Goal: Task Accomplishment & Management: Use online tool/utility

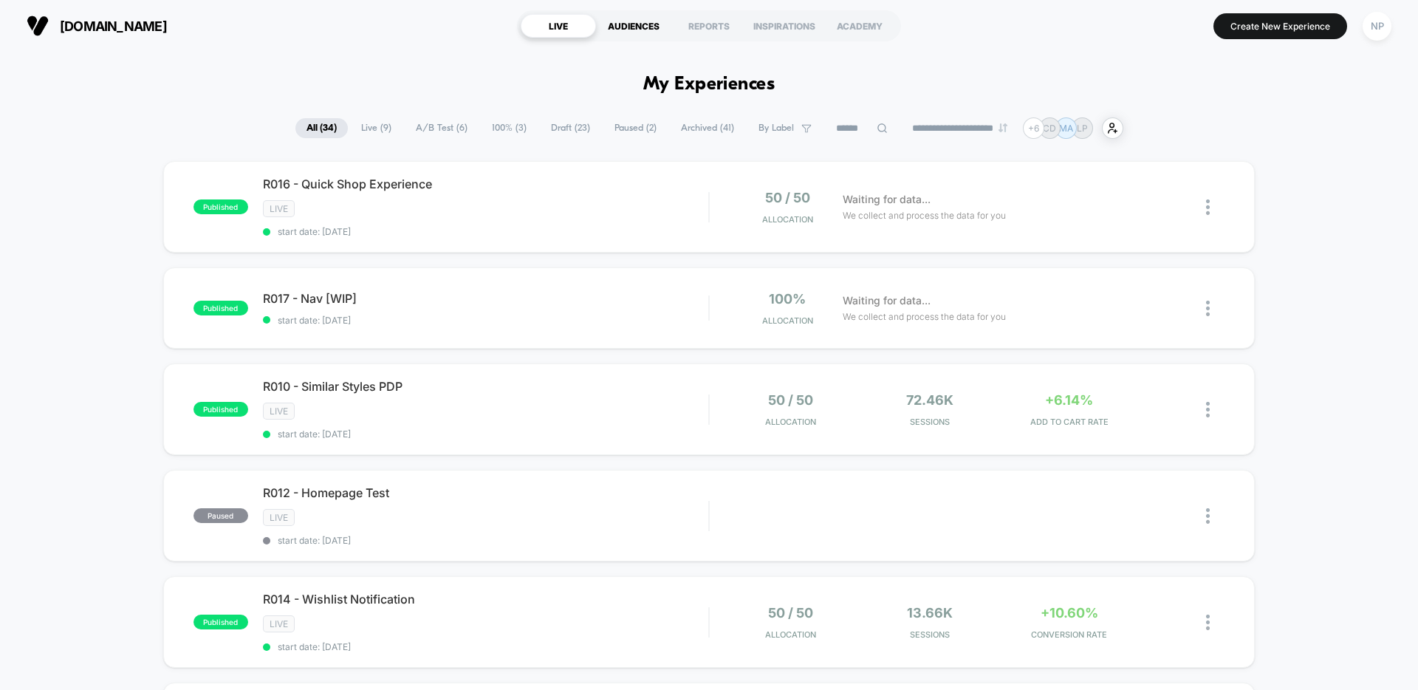
click at [621, 19] on div "AUDIENCES" at bounding box center [633, 26] width 75 height 24
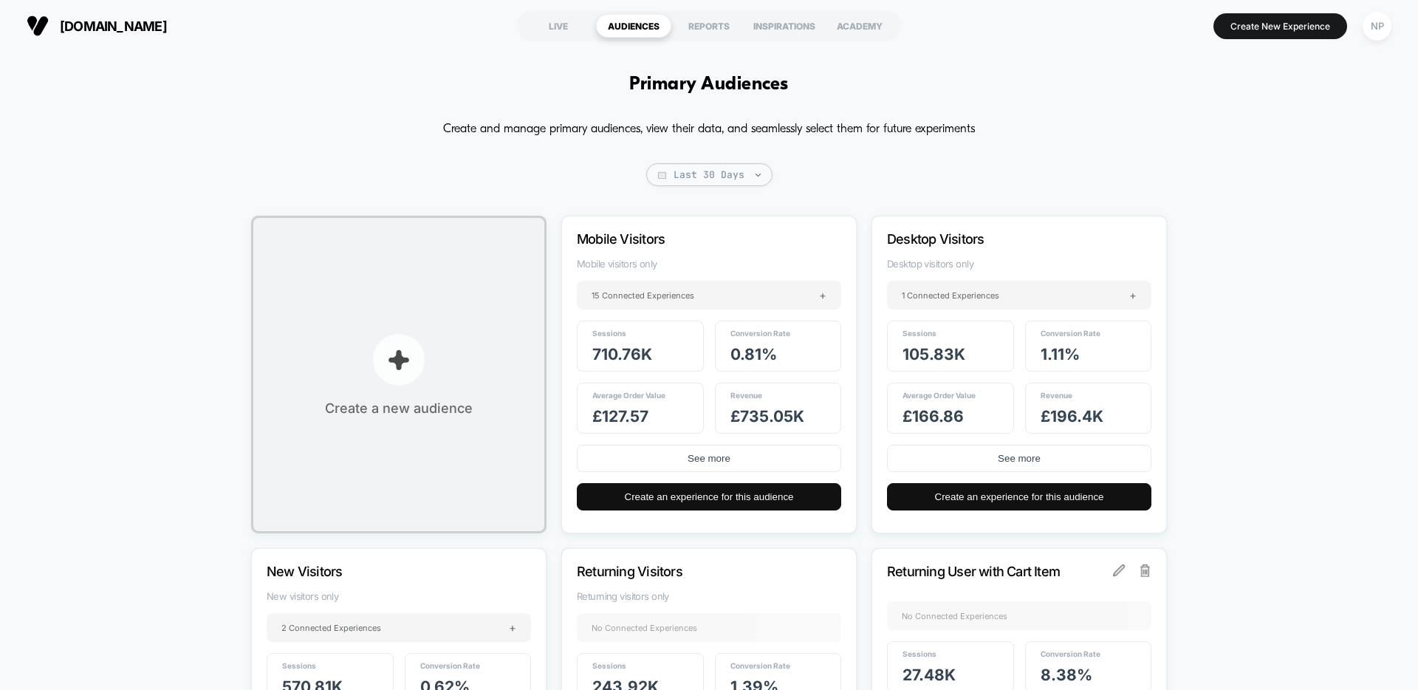
click at [406, 346] on p "button" at bounding box center [399, 360] width 52 height 52
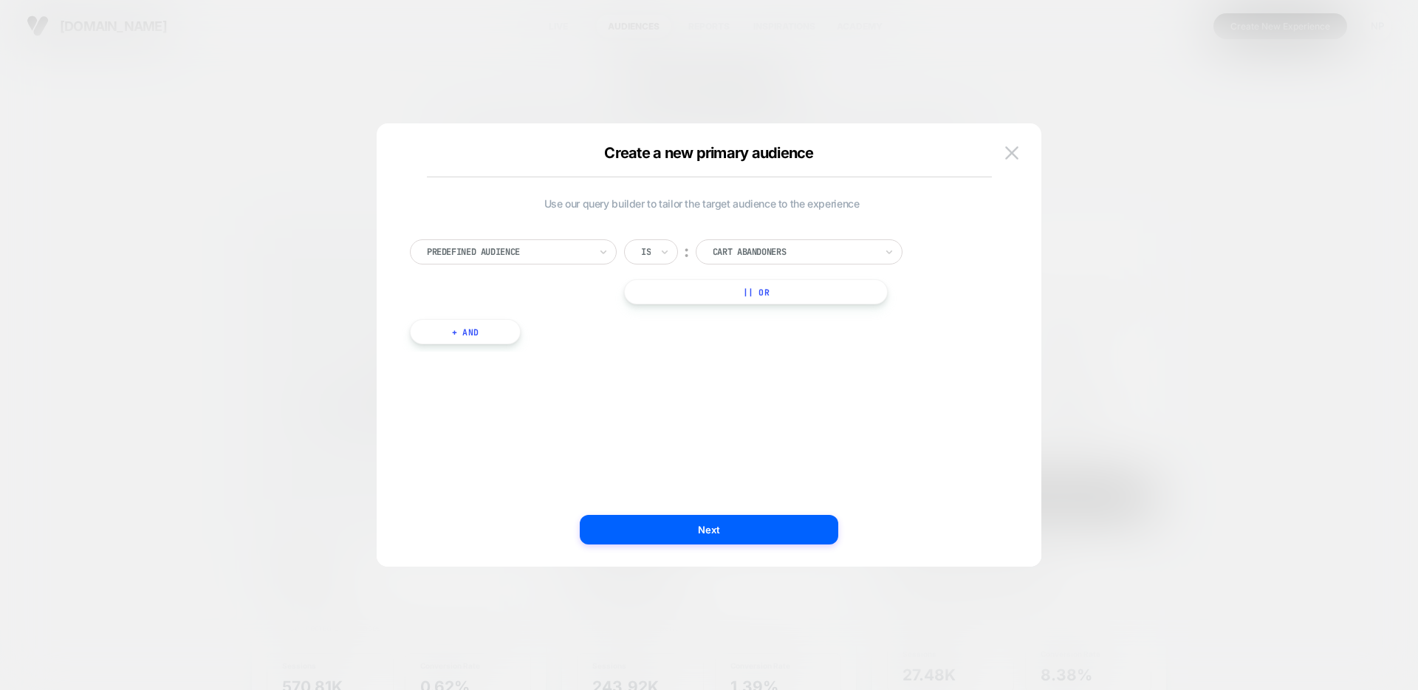
click at [742, 252] on div at bounding box center [794, 251] width 163 height 13
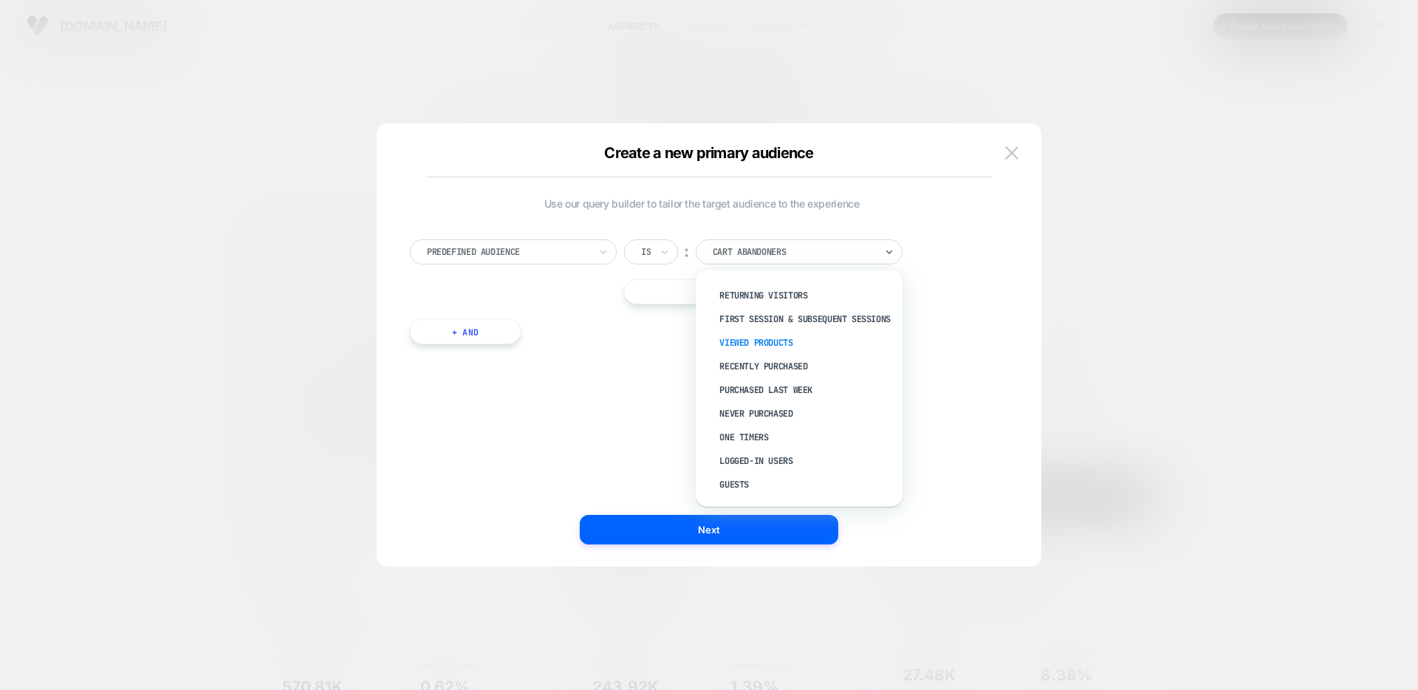
scroll to position [56, 0]
click at [770, 414] on div "Never Purchased" at bounding box center [807, 414] width 192 height 24
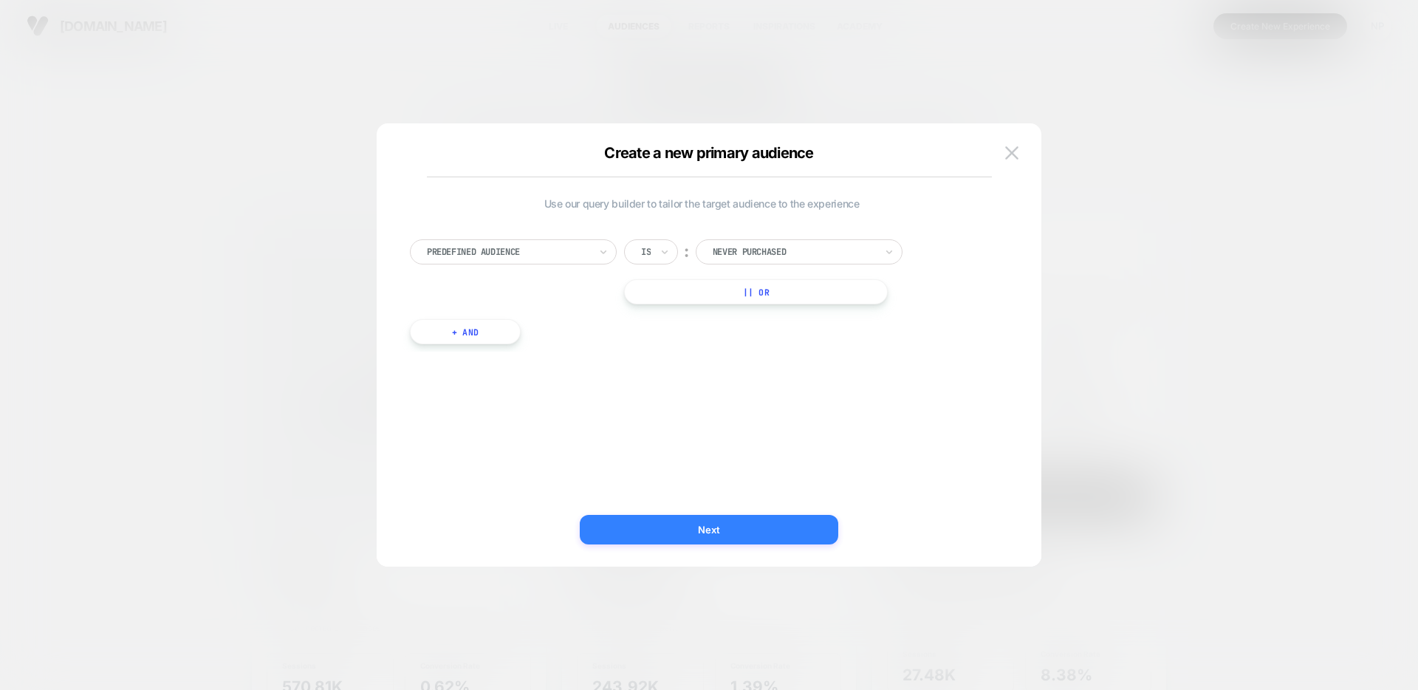
click at [705, 524] on button "Next" at bounding box center [709, 530] width 259 height 30
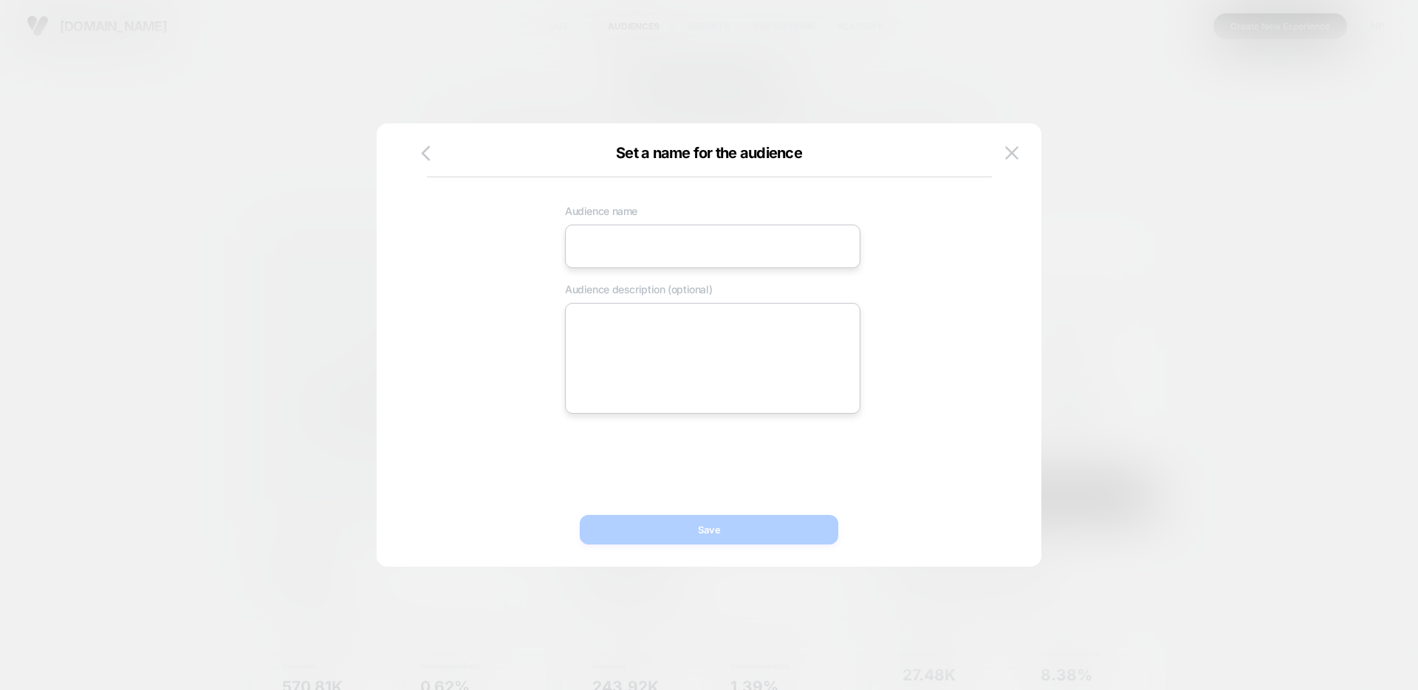
click at [677, 254] on input at bounding box center [712, 247] width 295 height 44
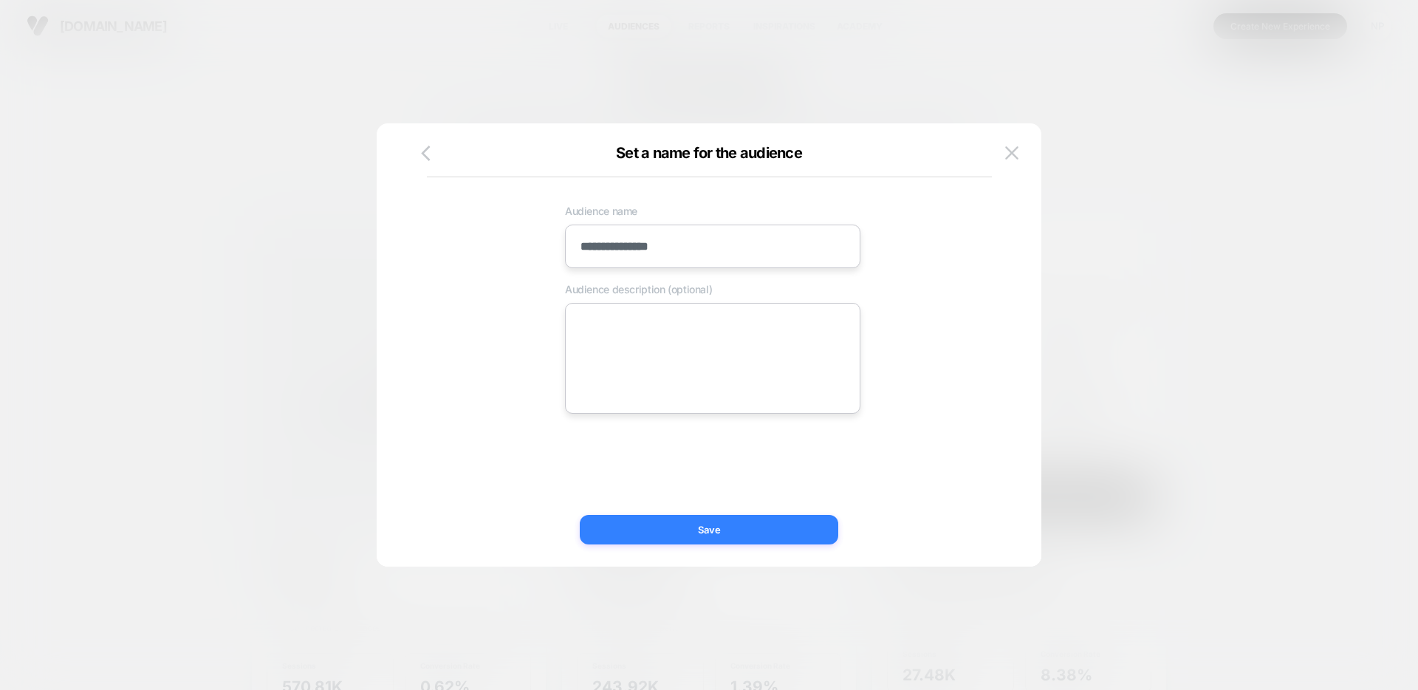
type input "**********"
click at [713, 525] on button "Save" at bounding box center [709, 530] width 259 height 30
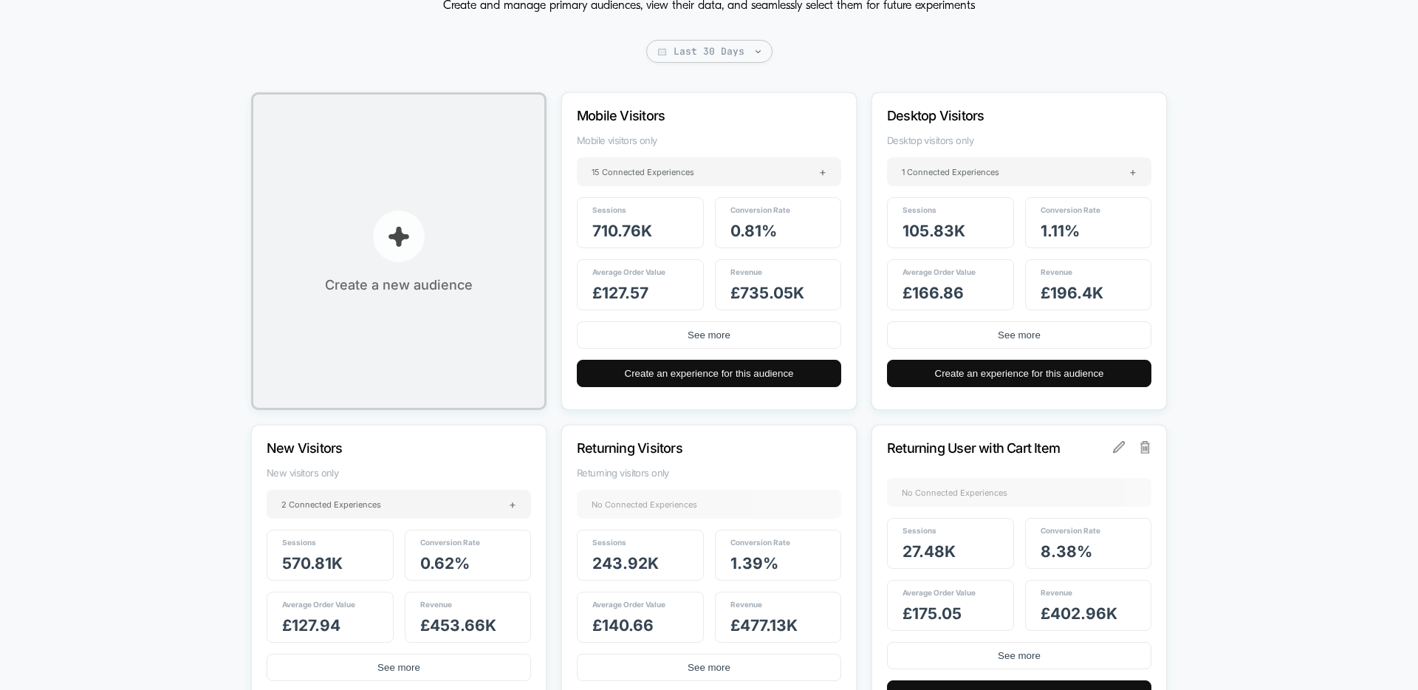
scroll to position [0, 0]
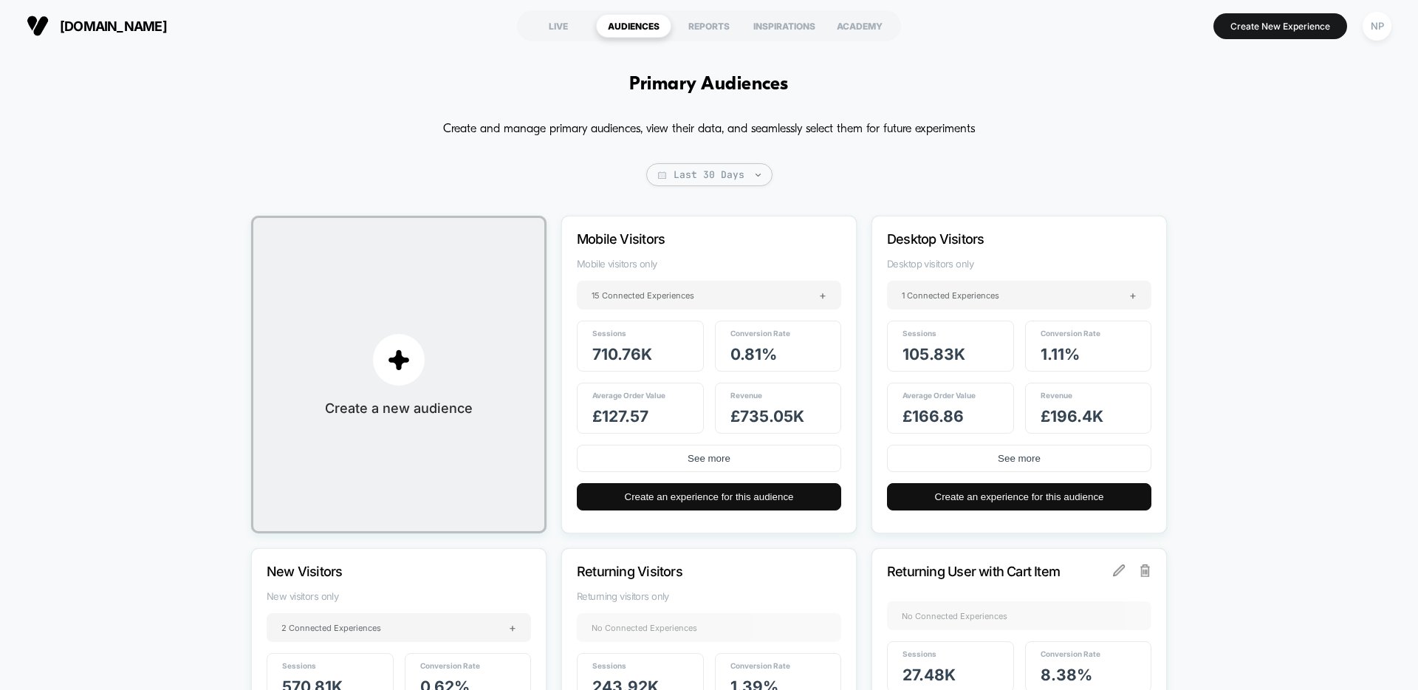
click at [448, 91] on div "Primary Audiences Create and manage primary audiences, view their data, and sea…" at bounding box center [709, 658] width 1418 height 1213
